Goal: Task Accomplishment & Management: Use online tool/utility

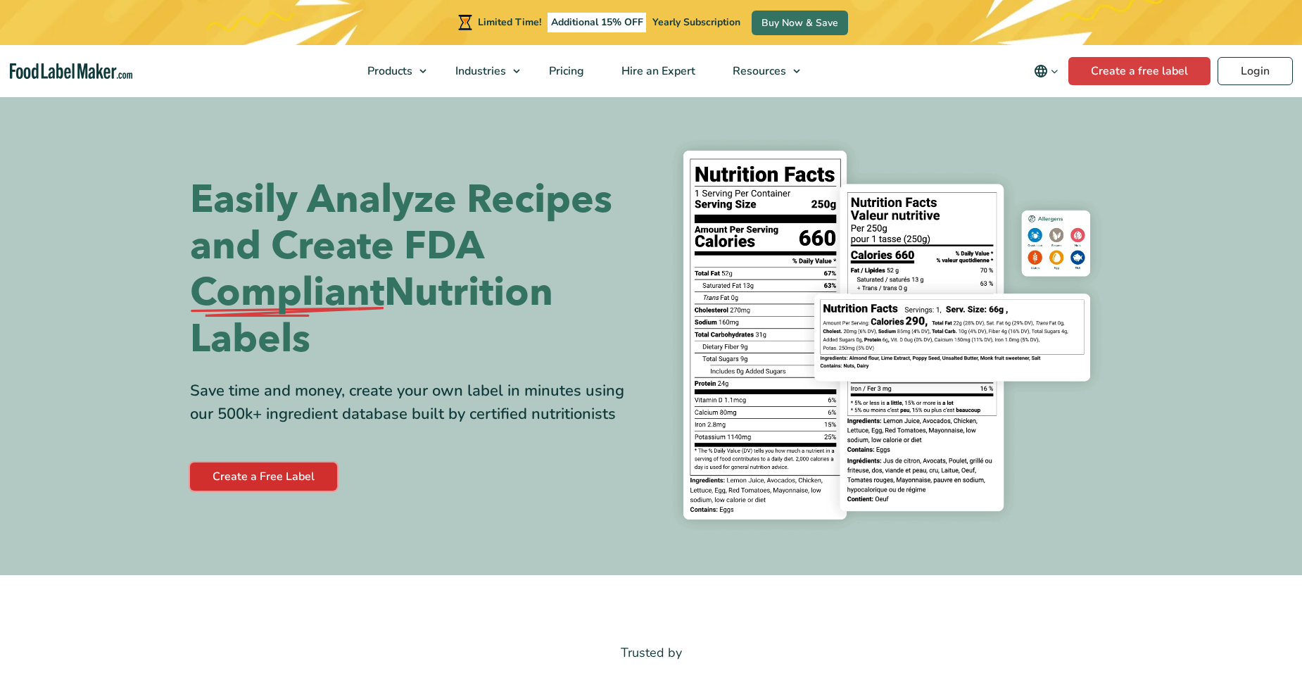
click at [289, 478] on link "Create a Free Label" at bounding box center [263, 476] width 147 height 28
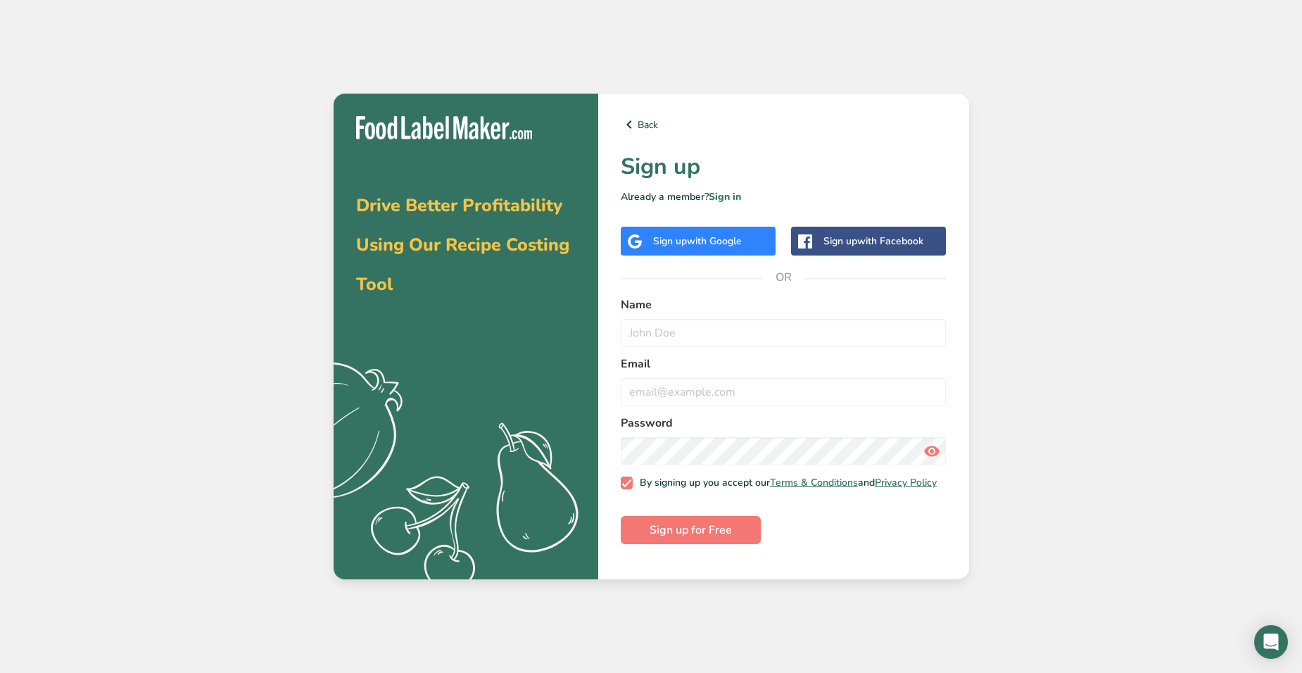
click at [713, 235] on span "with Google" at bounding box center [714, 240] width 55 height 13
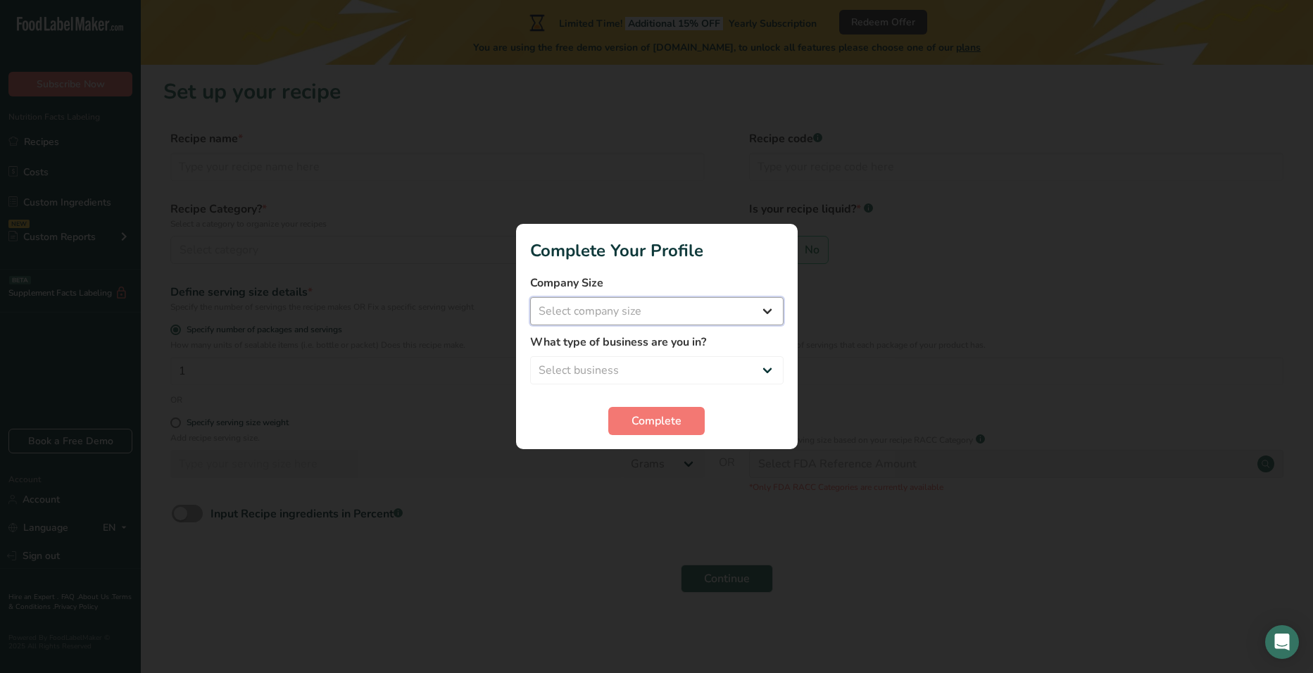
click at [663, 310] on select "Select company size Fewer than 10 Employees 10 to 50 Employees 51 to 500 Employ…" at bounding box center [656, 311] width 253 height 28
select select "1"
click at [530, 297] on select "Select company size Fewer than 10 Employees 10 to 50 Employees 51 to 500 Employ…" at bounding box center [656, 311] width 253 height 28
click at [667, 365] on select "Select business Packaged Food Manufacturer Restaurant & Cafe Bakery Meal Plans …" at bounding box center [656, 370] width 253 height 28
select select "8"
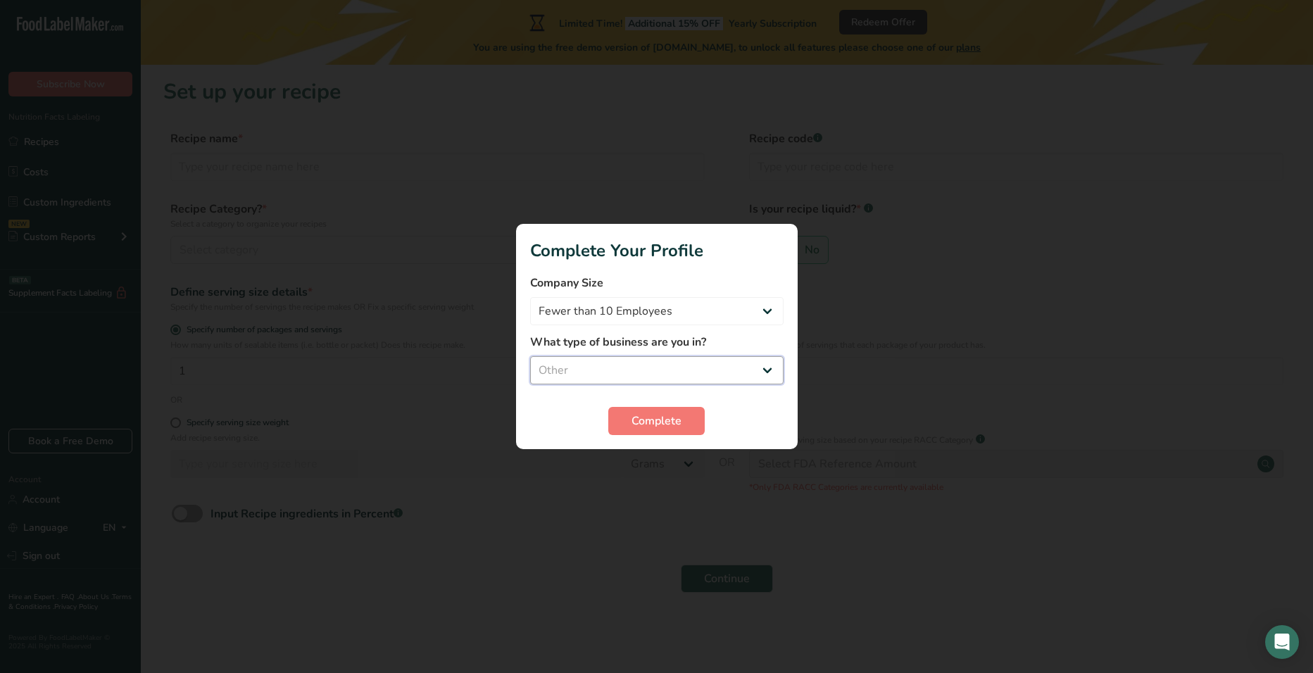
click at [530, 356] on select "Select business Packaged Food Manufacturer Restaurant & Cafe Bakery Meal Plans …" at bounding box center [656, 370] width 253 height 28
click at [656, 427] on span "Complete" at bounding box center [656, 420] width 50 height 17
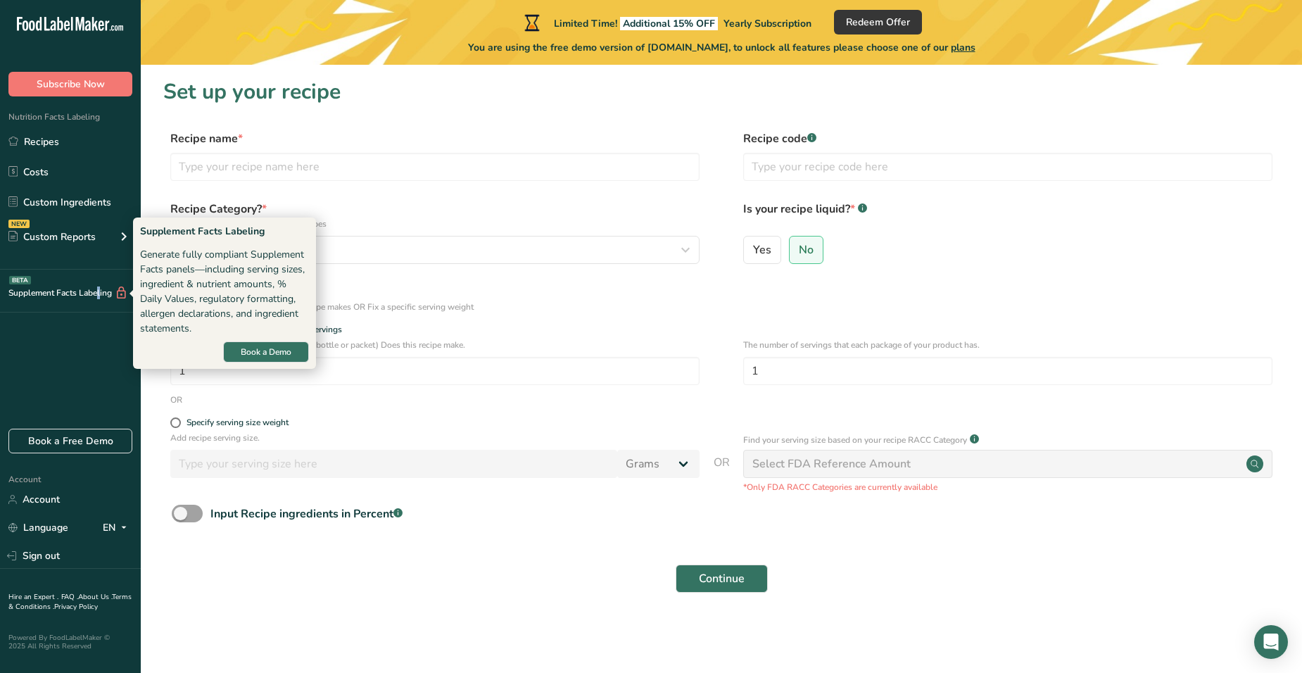
click at [50, 294] on div "Supplement Facts Labeling BETA" at bounding box center [64, 293] width 128 height 15
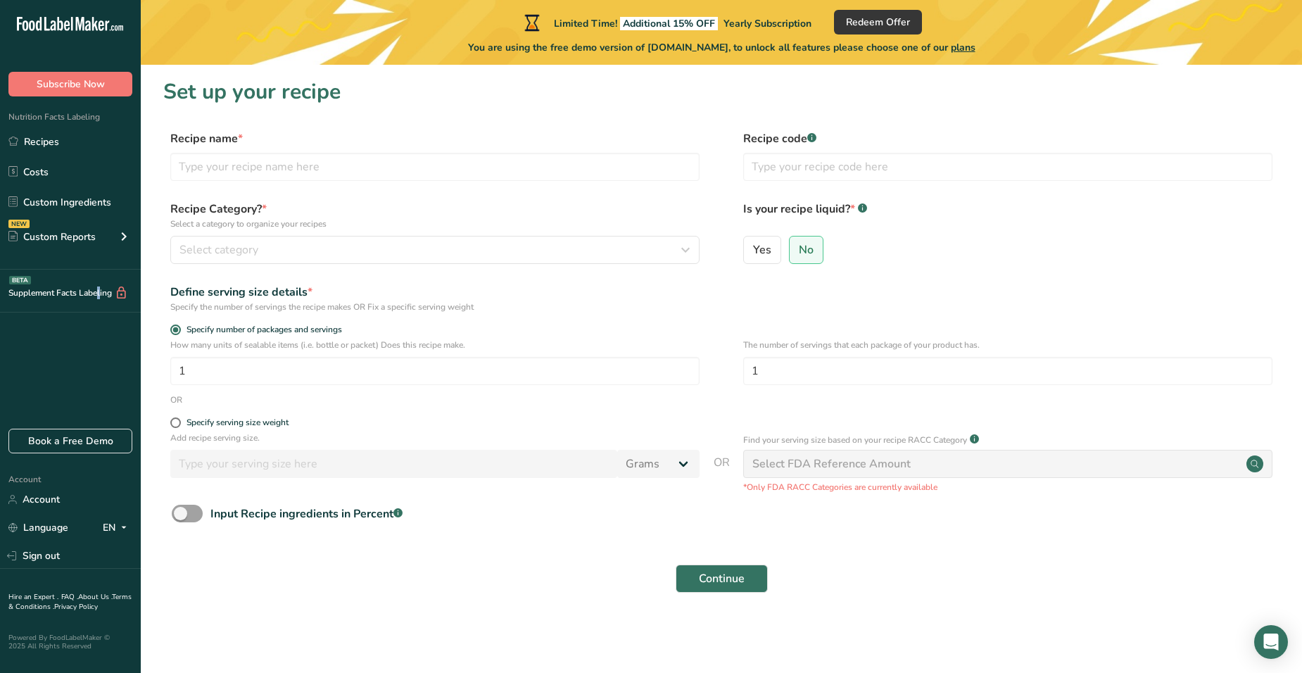
drag, startPoint x: 50, startPoint y: 294, endPoint x: 101, endPoint y: 298, distance: 50.9
click at [101, 298] on div "Supplement Facts Labeling BETA" at bounding box center [64, 293] width 128 height 15
drag, startPoint x: 101, startPoint y: 298, endPoint x: 89, endPoint y: 317, distance: 21.5
click at [89, 317] on div ".a-20{fill:#fff;} Subscribe Now Nutrition Facts Labeling Recipes Costs Custom I…" at bounding box center [70, 214] width 141 height 406
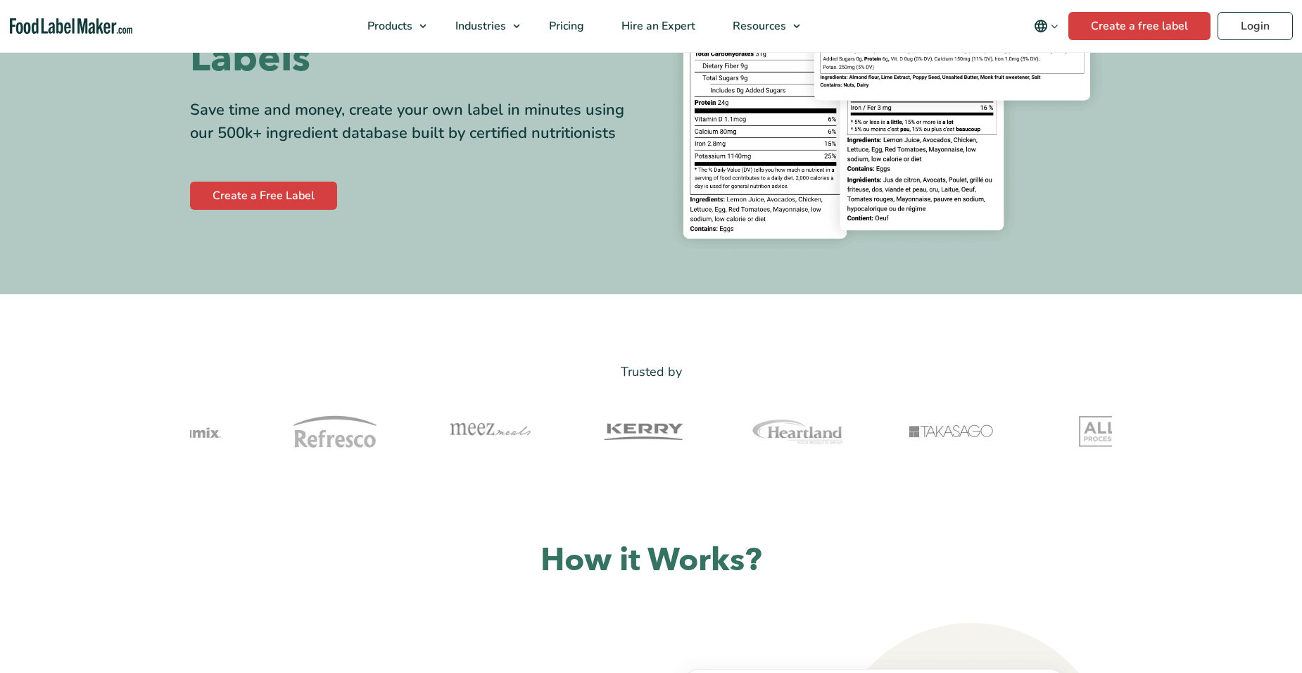
scroll to position [70, 0]
